Goal: Check status: Check status

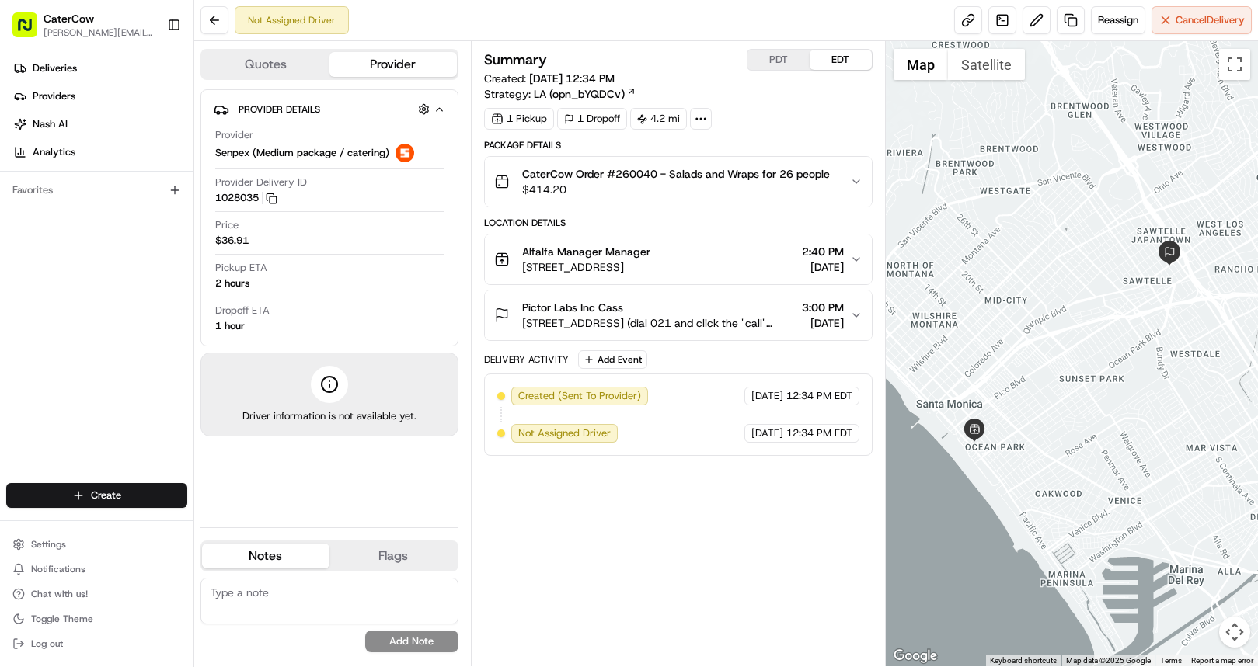
click at [786, 51] on button "PDT" at bounding box center [778, 60] width 62 height 20
click at [679, 242] on button "Alfalfa Manager Manager [STREET_ADDRESS] 11:40 AM [DATE]" at bounding box center [678, 260] width 387 height 50
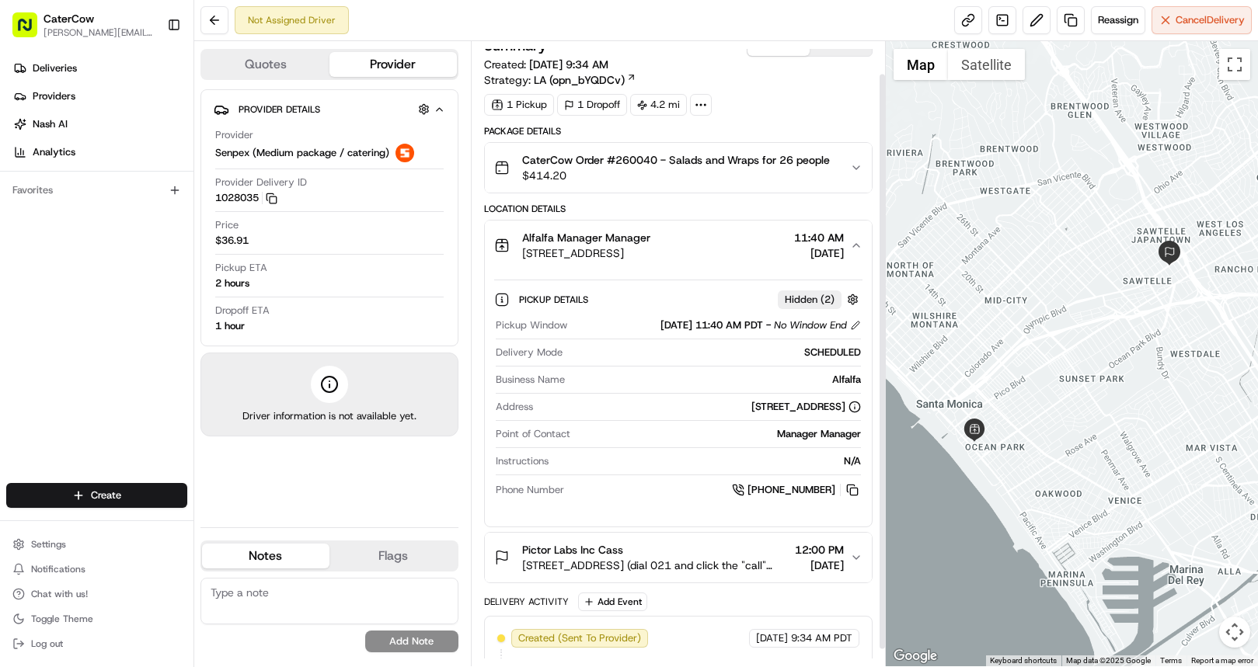
scroll to position [54, 0]
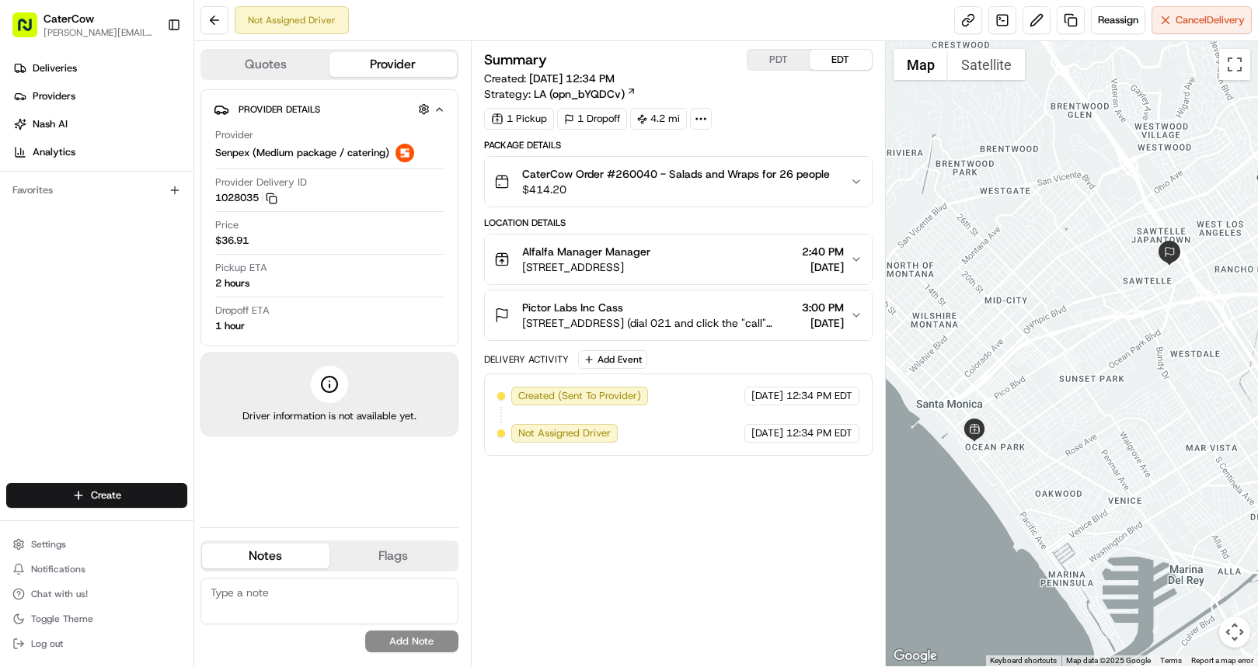
click at [650, 248] on div "Alfalfa Manager Manager" at bounding box center [586, 252] width 128 height 16
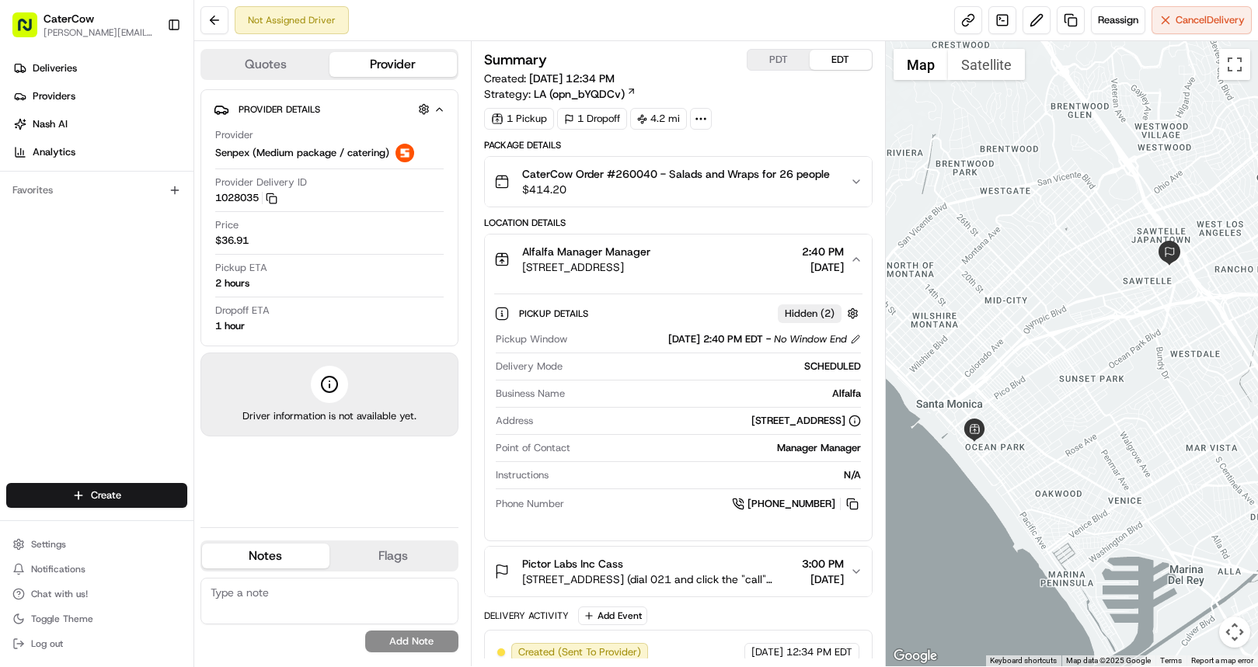
scroll to position [54, 0]
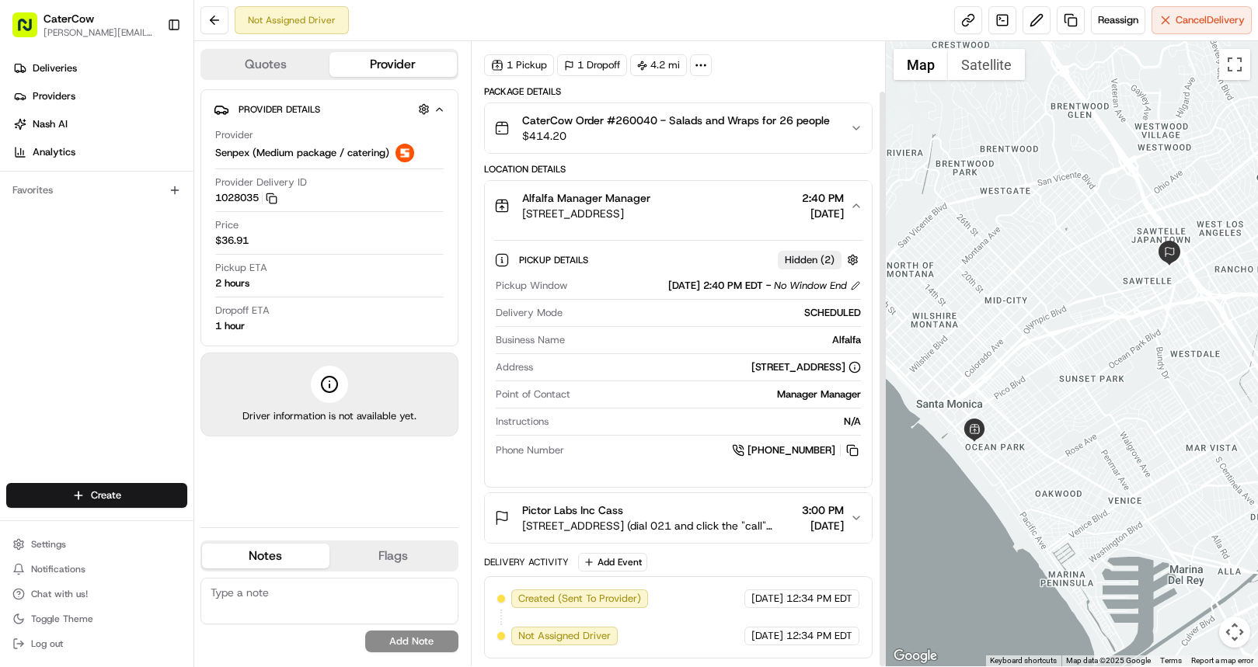
click at [689, 507] on div "Pictor Labs Inc Cass" at bounding box center [658, 511] width 273 height 16
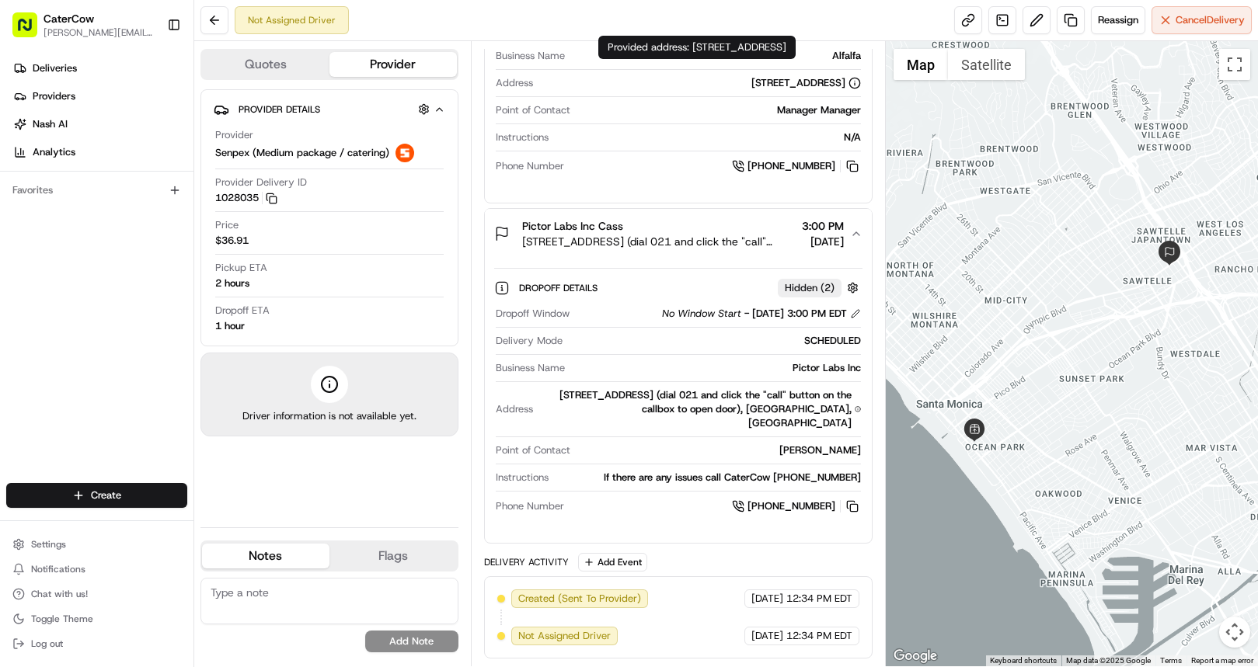
scroll to position [0, 0]
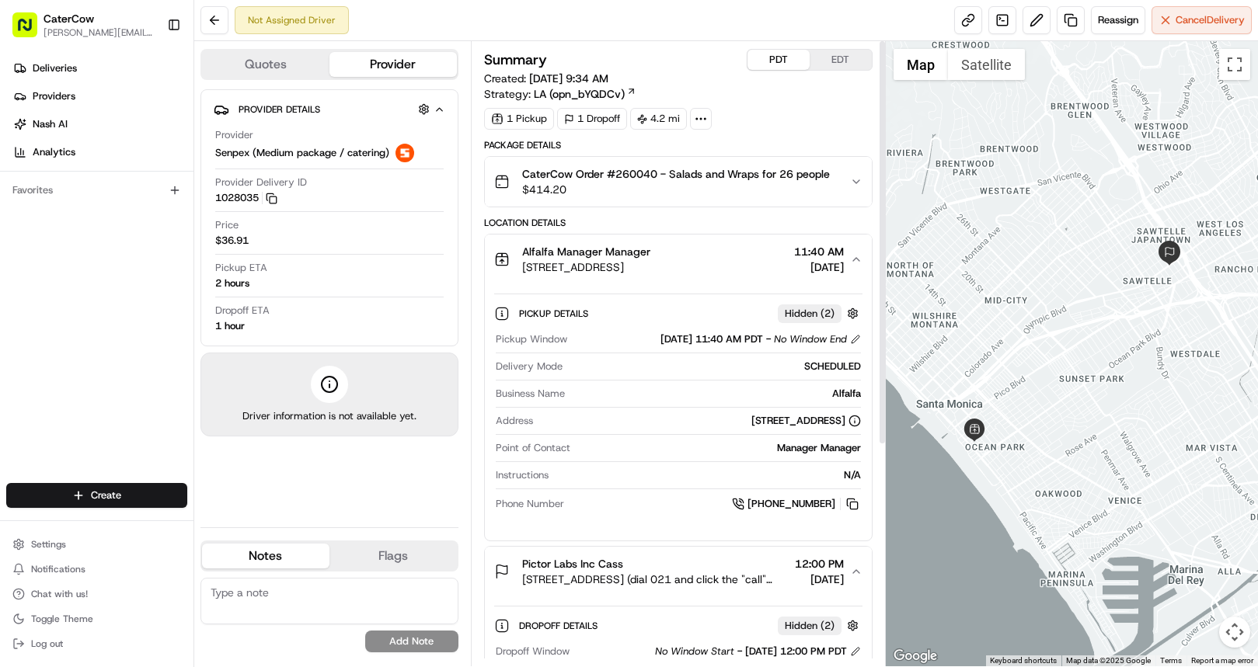
click at [802, 61] on button "PDT" at bounding box center [778, 60] width 62 height 20
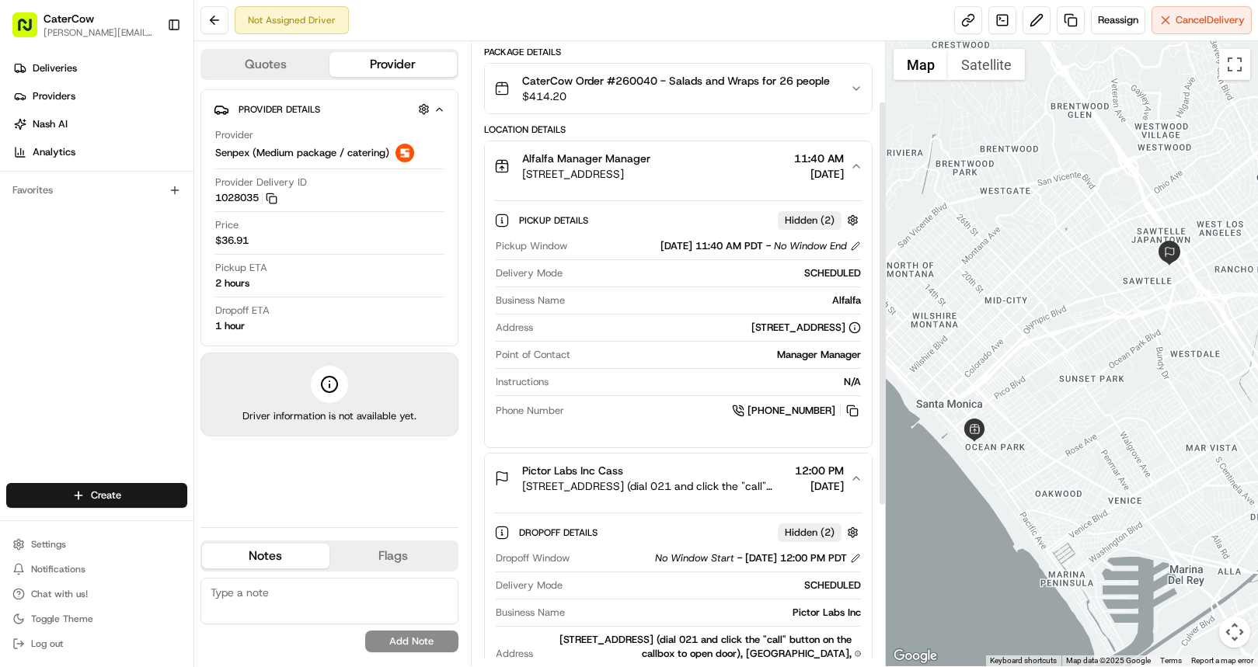
scroll to position [92, 0]
